Goal: Check status: Check status

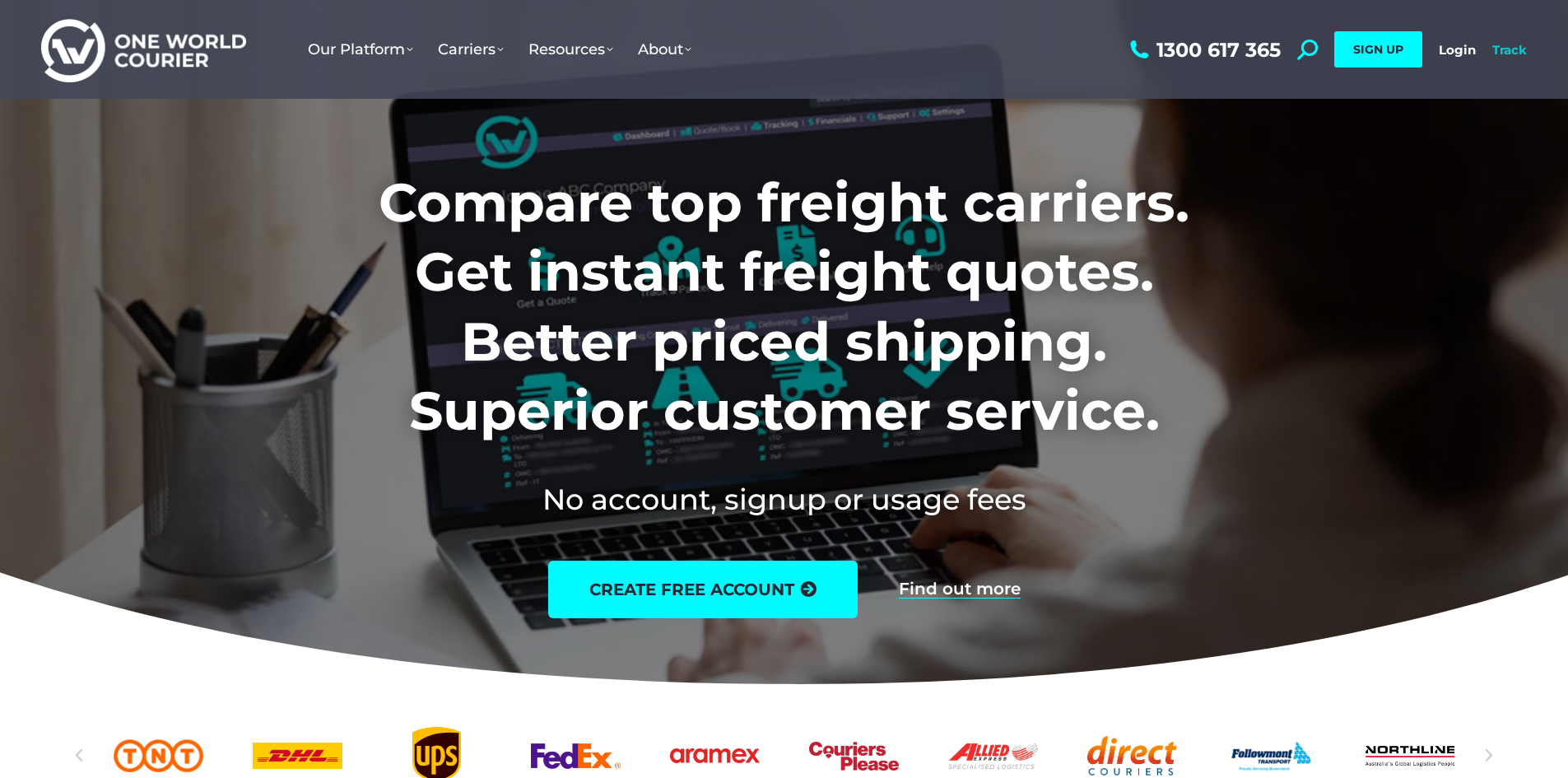
click at [1503, 51] on link "Track" at bounding box center [1509, 50] width 35 height 16
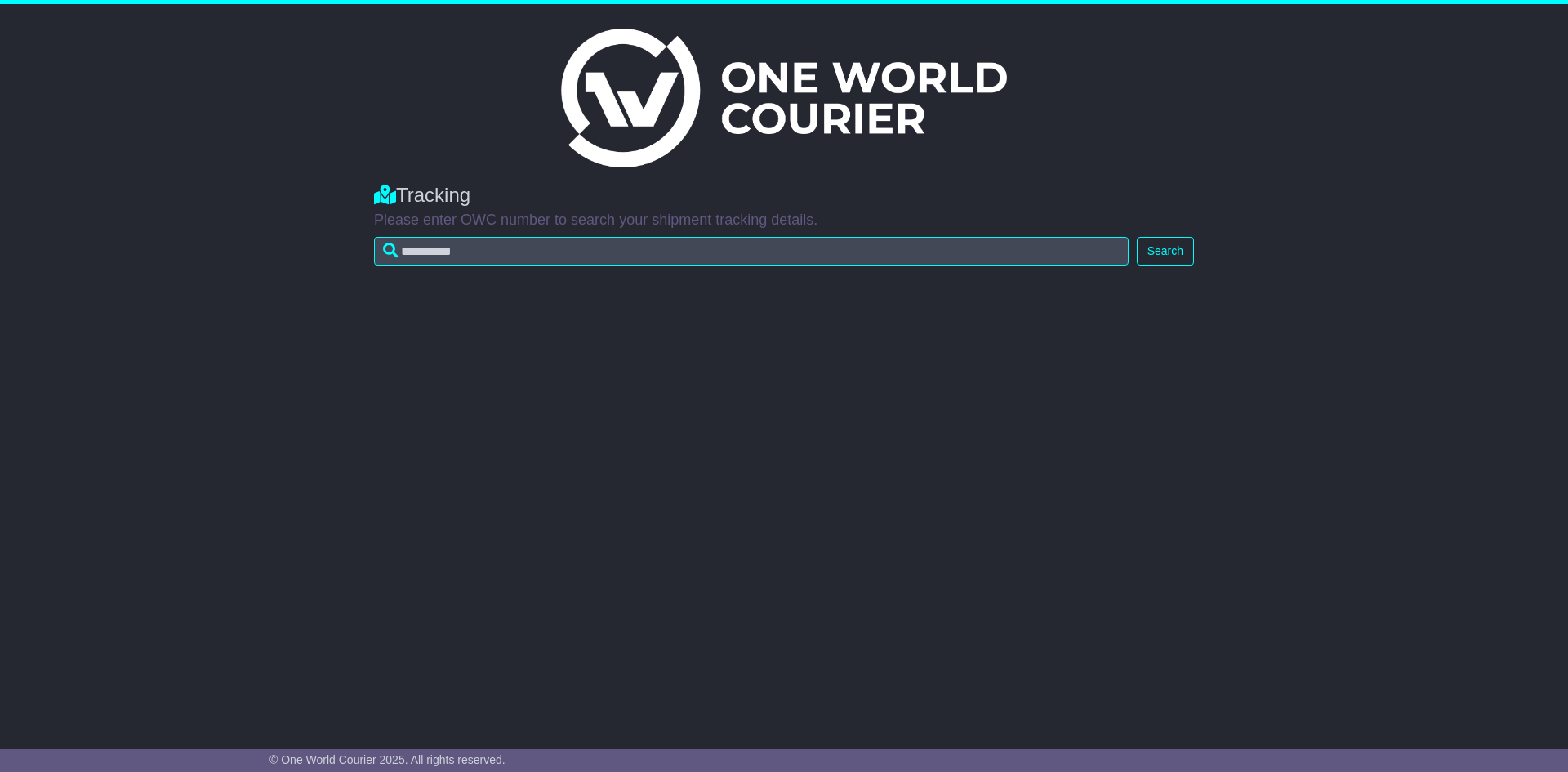
drag, startPoint x: 1360, startPoint y: 256, endPoint x: 1351, endPoint y: 254, distance: 9.2
click at [1360, 256] on div "Tracking Please enter OWC number to search your shipment tracking details. Sear…" at bounding box center [784, 220] width 1568 height 106
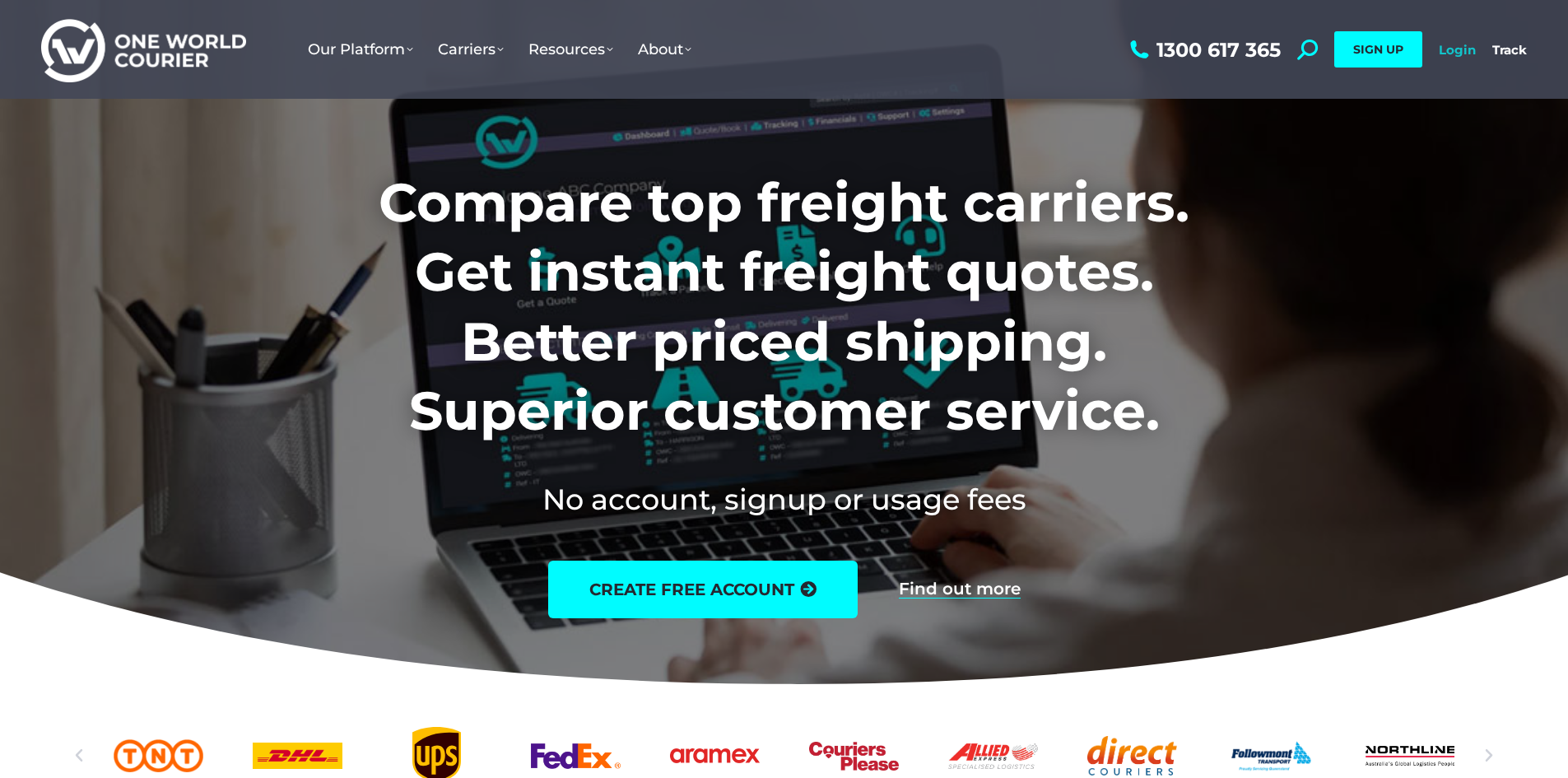
click at [1447, 42] on link "Login" at bounding box center [1457, 50] width 37 height 16
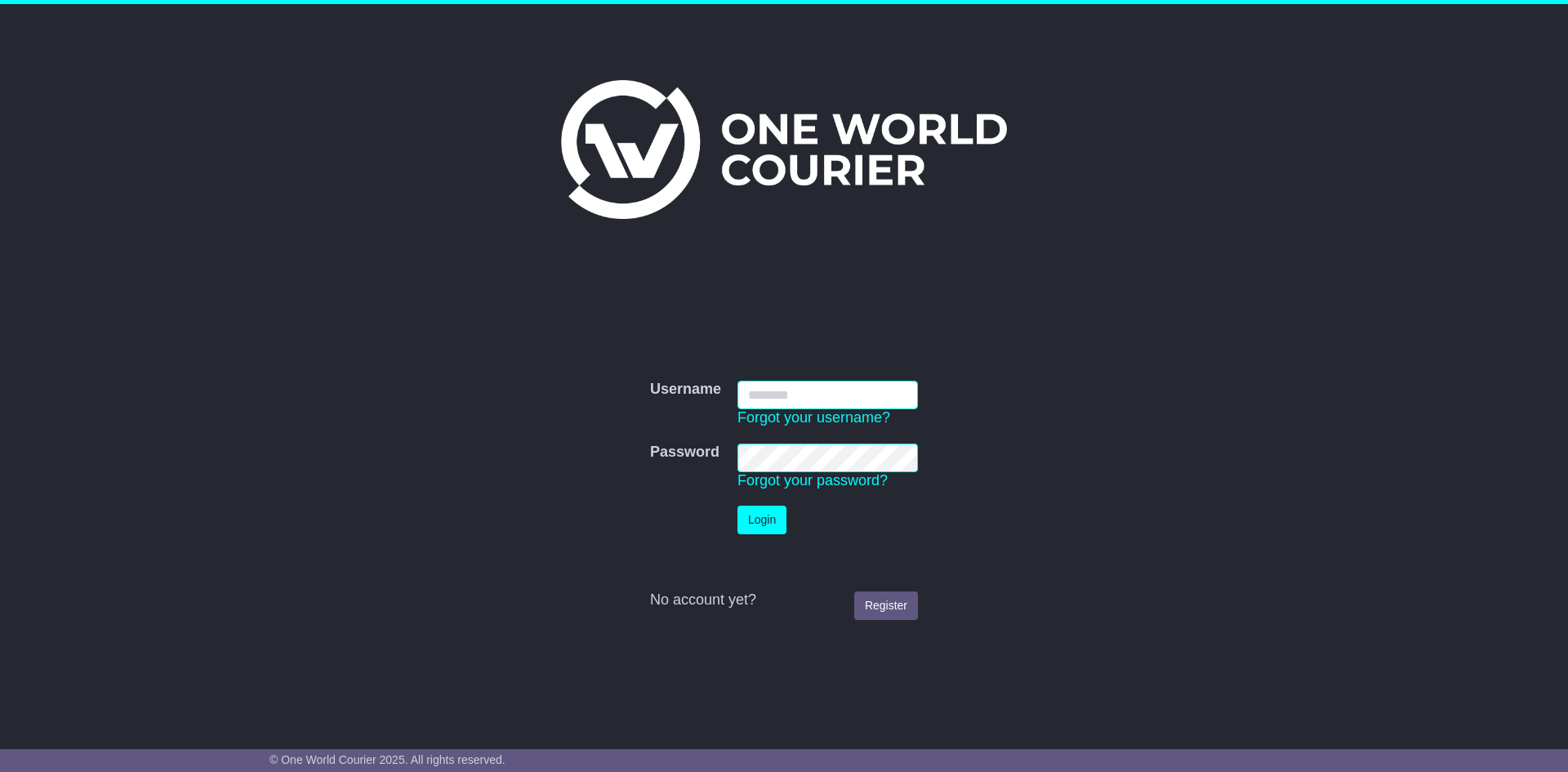
type input "**********"
click at [763, 521] on button "Login" at bounding box center [762, 520] width 49 height 29
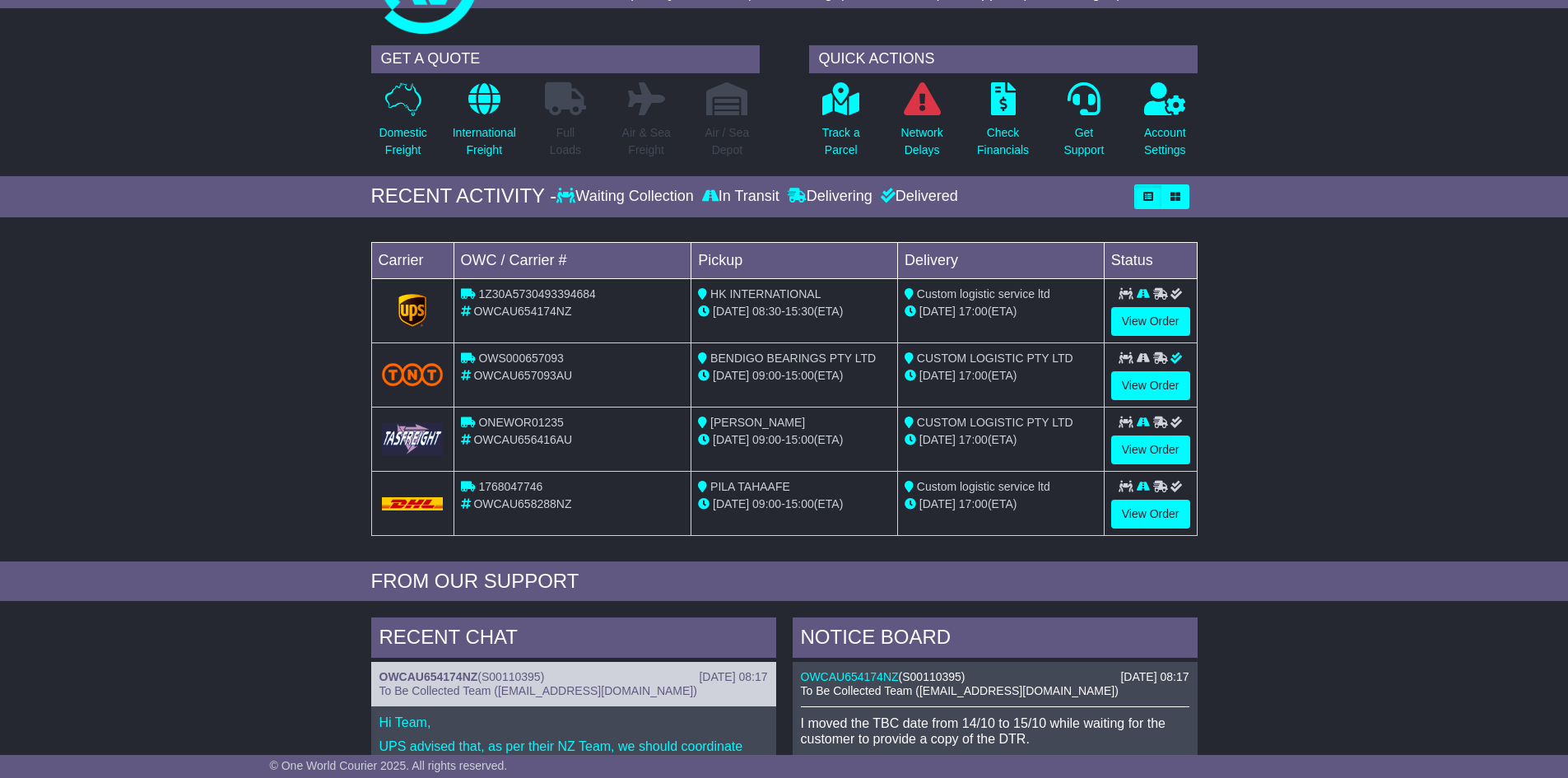
scroll to position [82, 0]
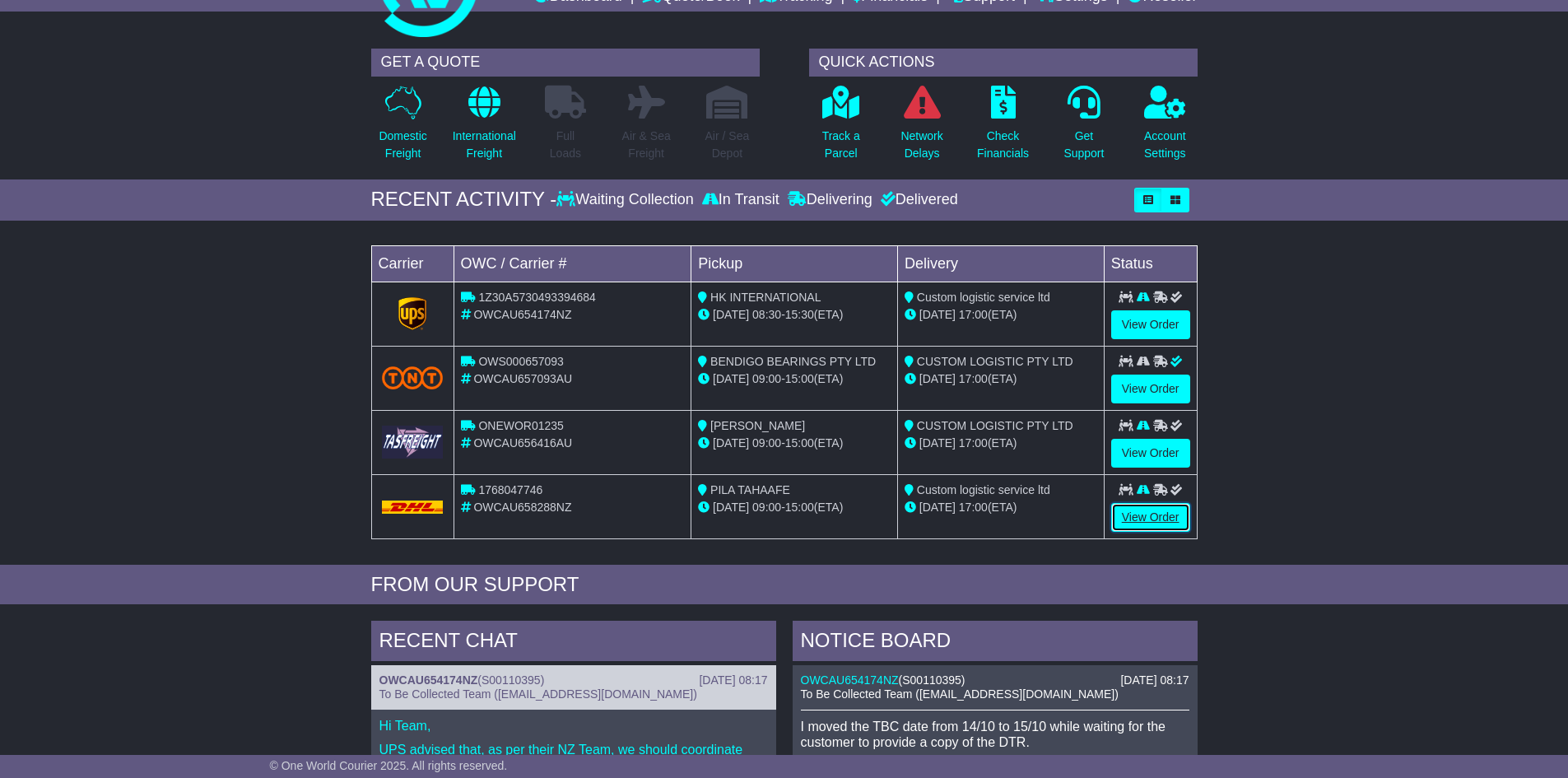
click at [1156, 522] on link "View Order" at bounding box center [1151, 517] width 79 height 29
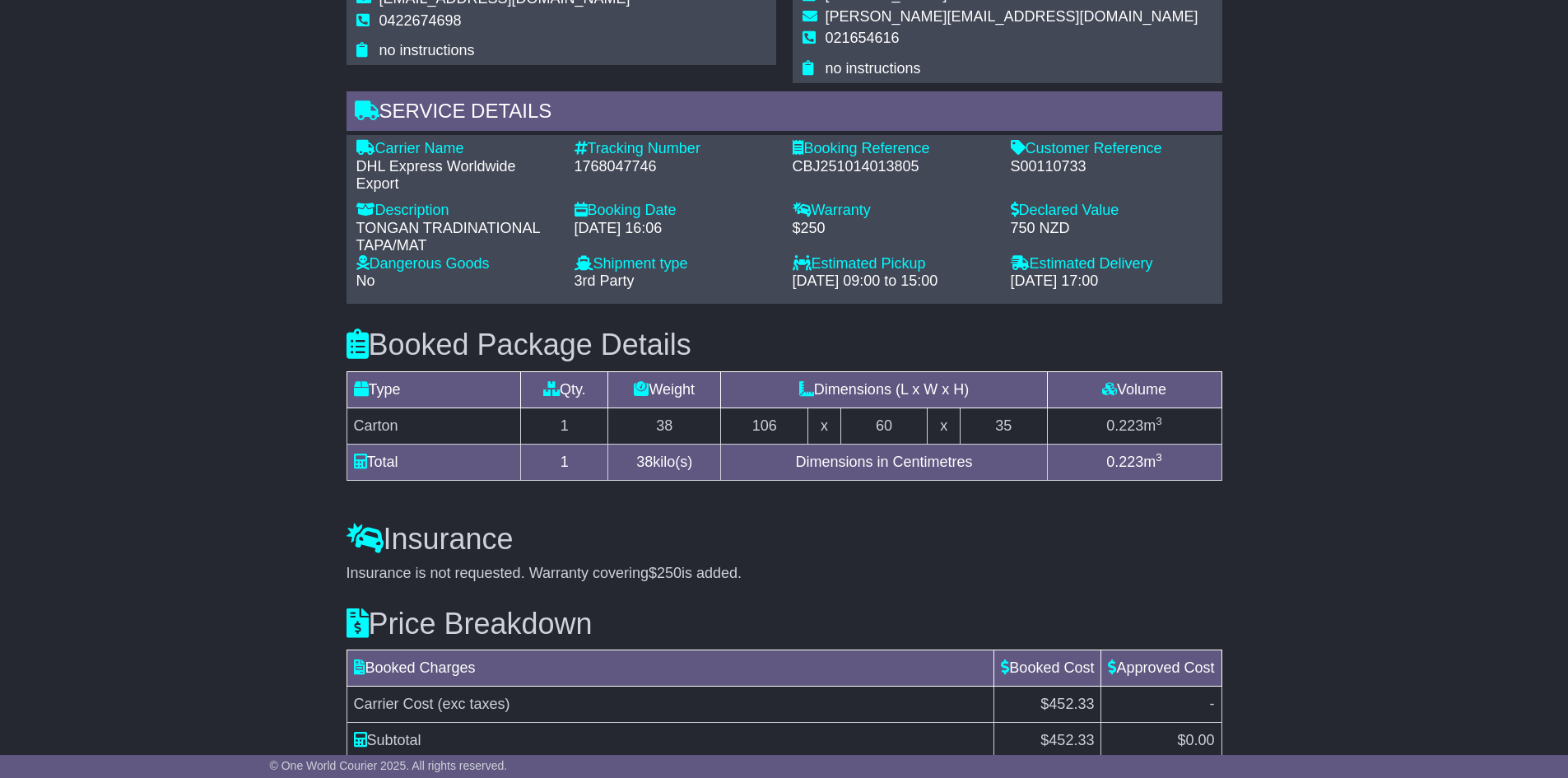
scroll to position [1297, 0]
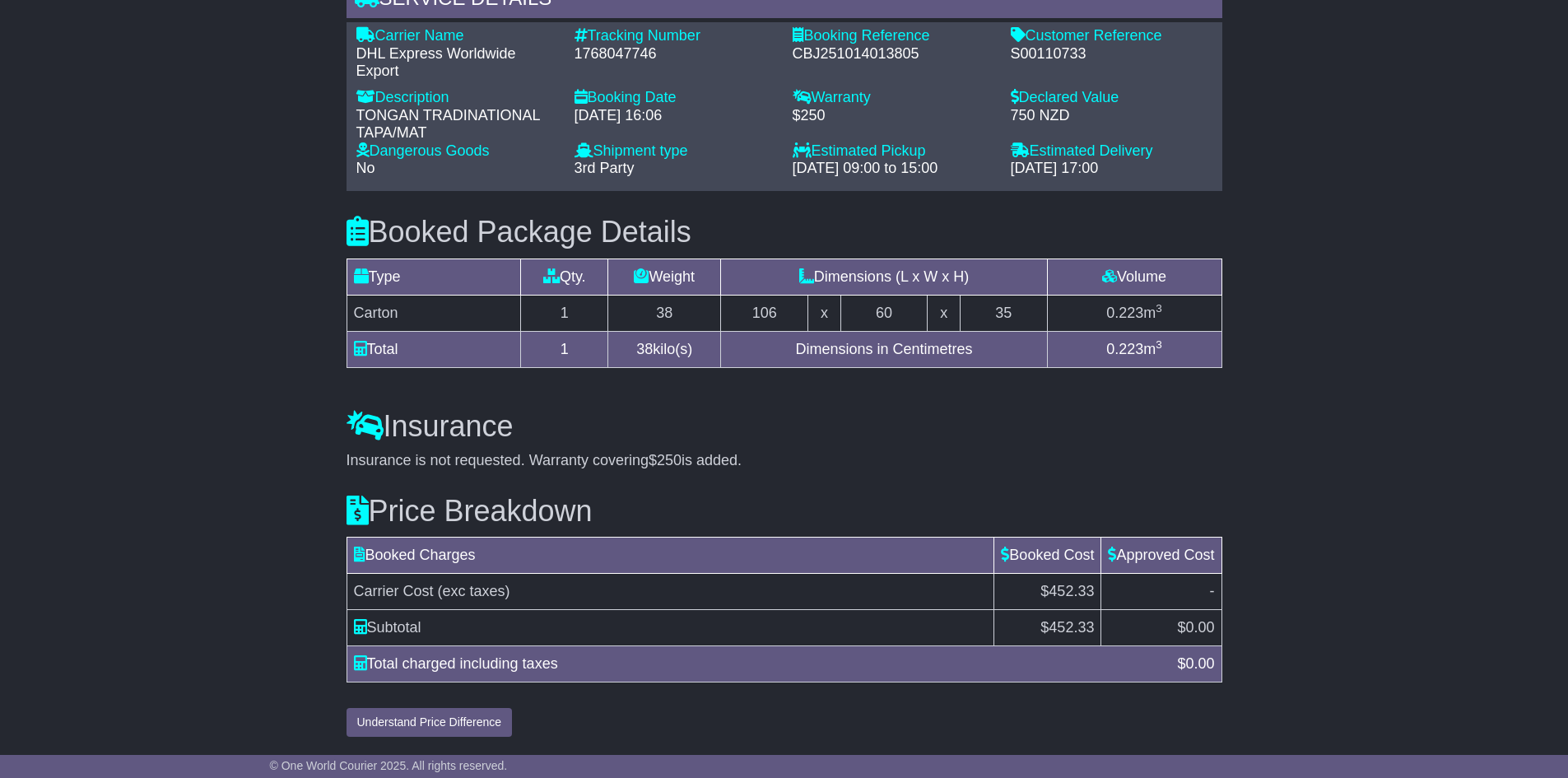
drag, startPoint x: 1363, startPoint y: 301, endPoint x: 1222, endPoint y: 269, distance: 144.6
